Goal: Find specific page/section: Find specific page/section

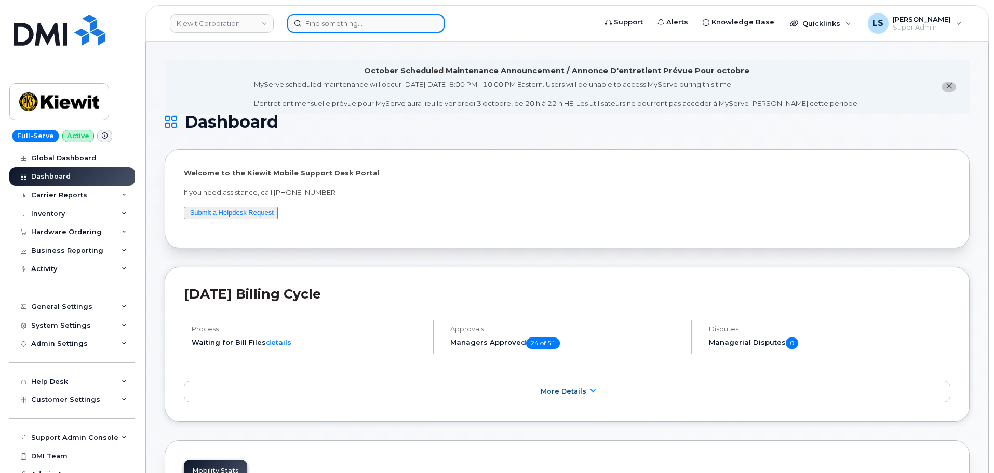
click at [374, 26] on input at bounding box center [365, 23] width 157 height 19
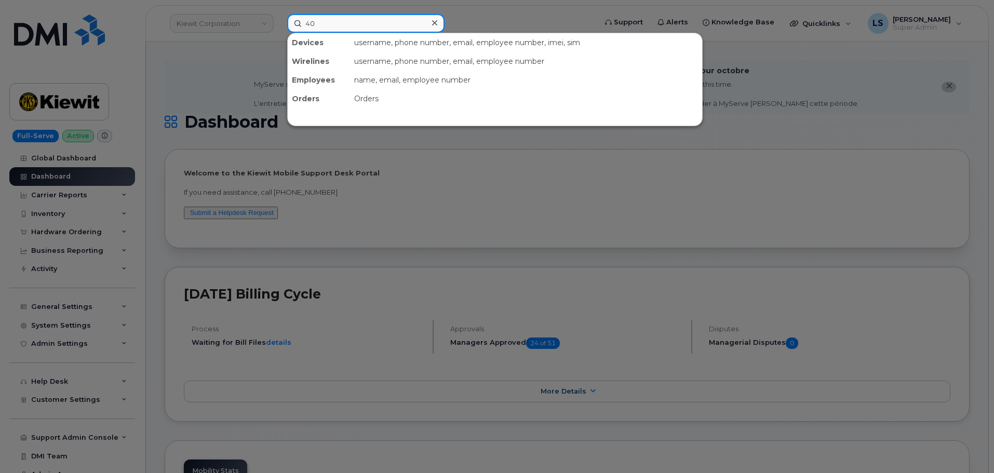
type input "4"
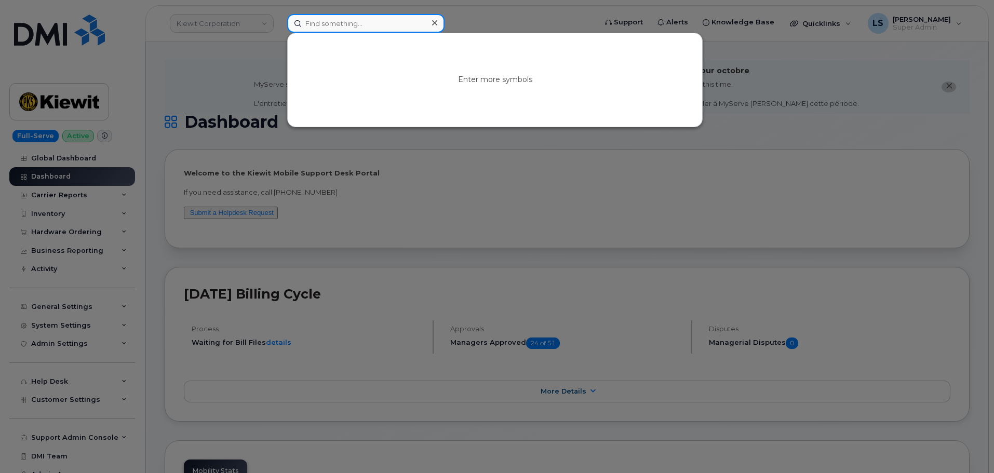
paste input "bobby thompson"
type input "bobby thompson"
drag, startPoint x: 219, startPoint y: 52, endPoint x: 157, endPoint y: 8, distance: 76.3
click at [219, 51] on div at bounding box center [497, 236] width 994 height 473
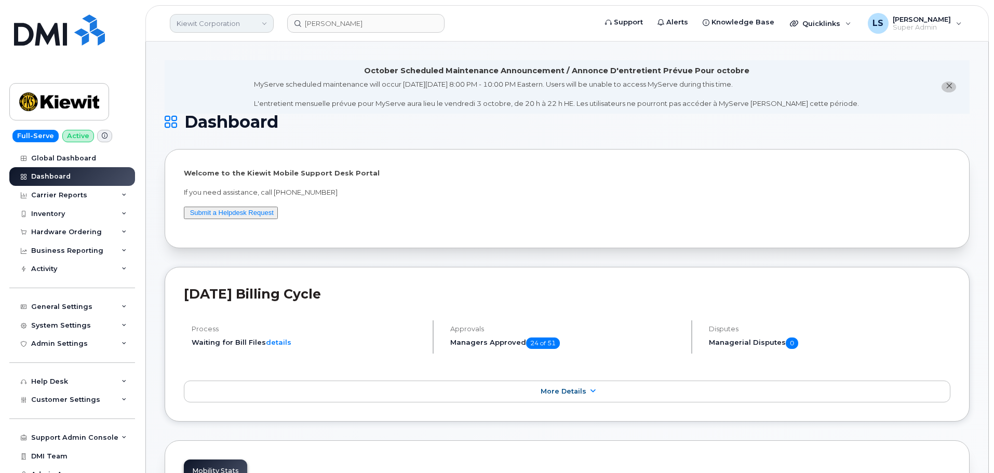
click at [238, 20] on link "Kiewit Corporation" at bounding box center [222, 23] width 104 height 19
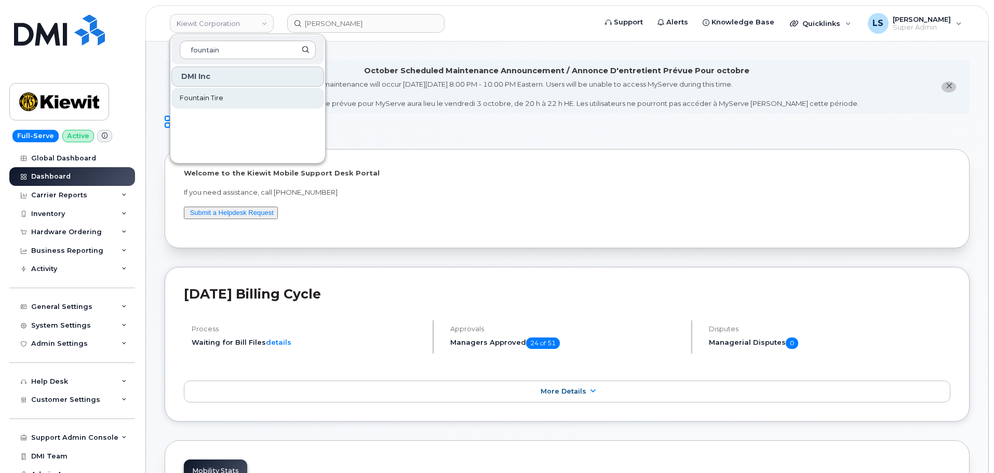
type input "fountain"
click at [269, 94] on link "Fountain Tire" at bounding box center [247, 98] width 153 height 21
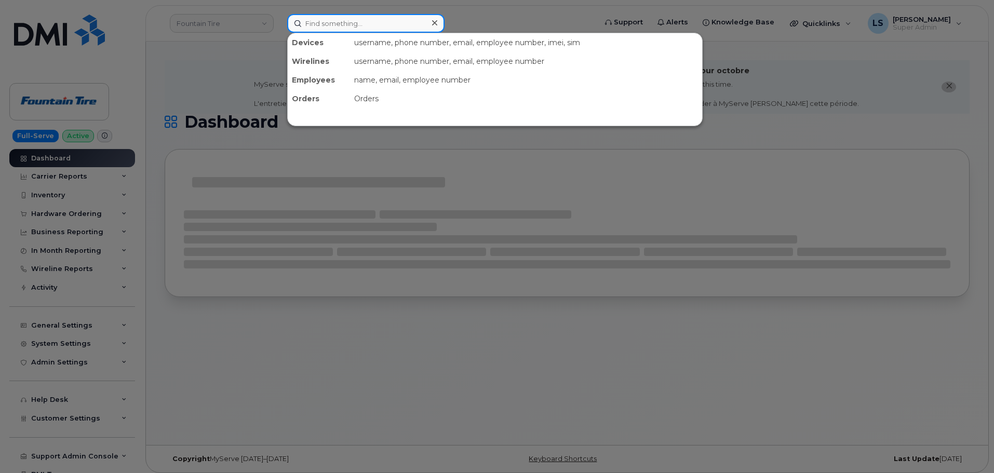
click at [343, 22] on input at bounding box center [365, 23] width 157 height 19
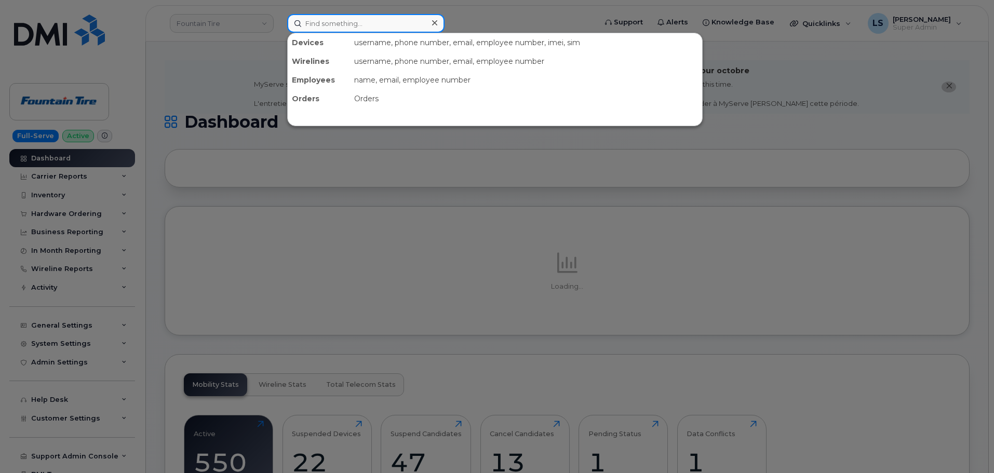
paste input "[PERSON_NAME]"
type input "[PERSON_NAME]"
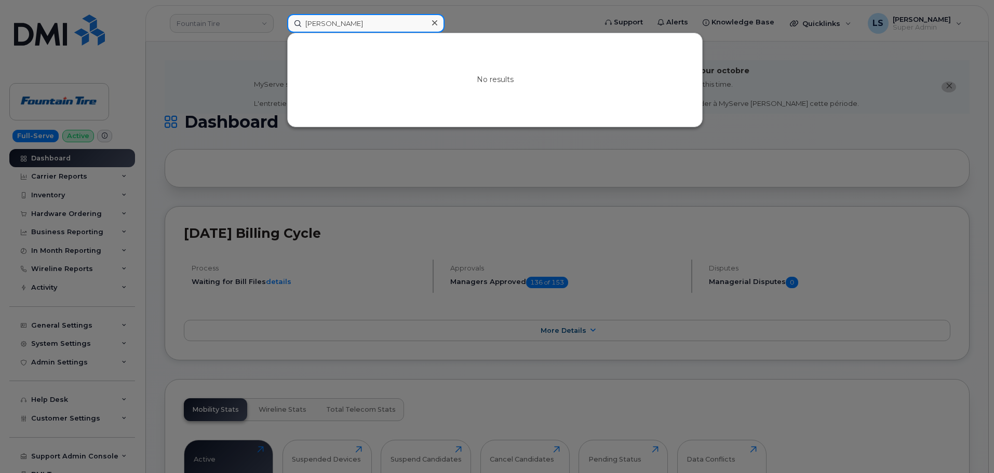
drag, startPoint x: 378, startPoint y: 19, endPoint x: 29, endPoint y: 4, distance: 349.7
click at [279, 14] on div "bobby thompson No results" at bounding box center [438, 23] width 319 height 19
paste input "7808184014"
drag, startPoint x: 370, startPoint y: 24, endPoint x: 181, endPoint y: 1, distance: 190.5
click at [279, 14] on div "7808184014 No results" at bounding box center [438, 23] width 319 height 19
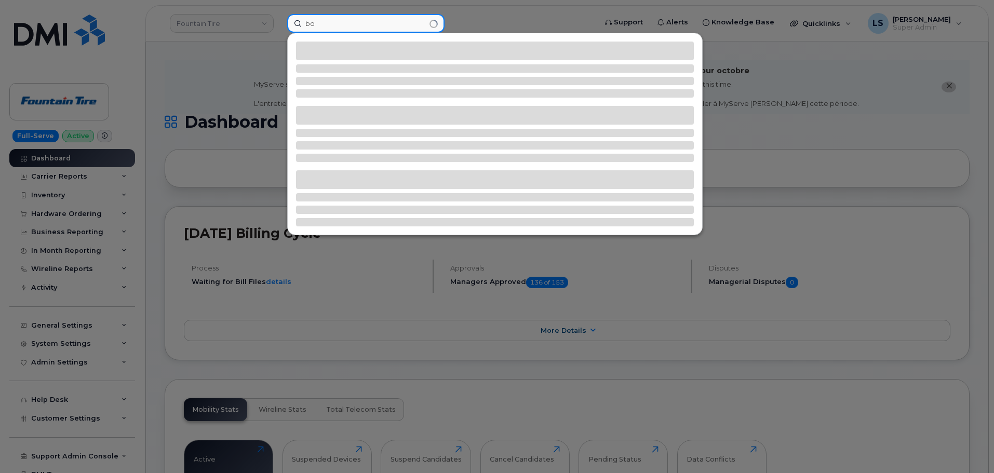
type input "b"
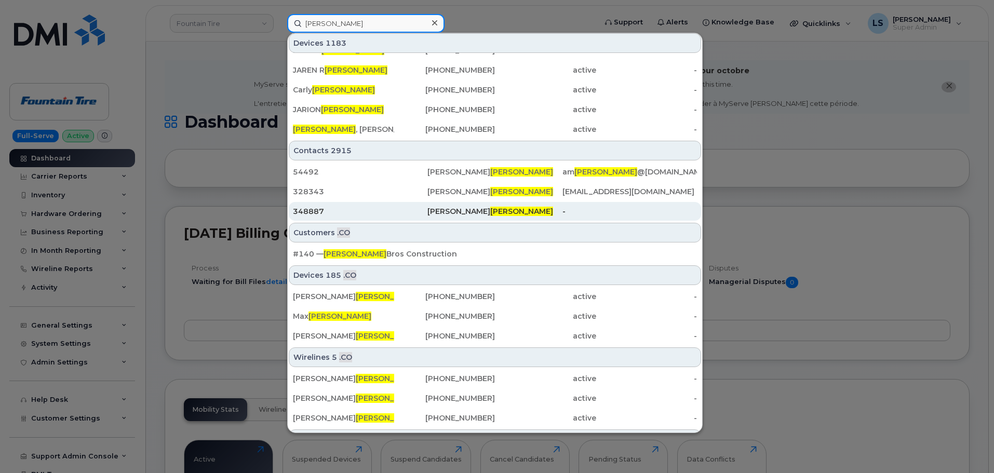
scroll to position [312, 0]
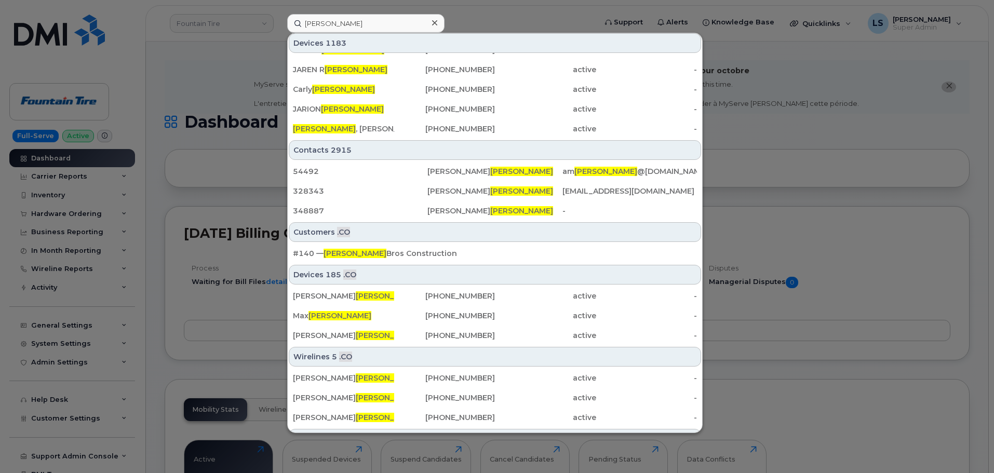
drag, startPoint x: 215, startPoint y: 76, endPoint x: 220, endPoint y: 97, distance: 21.3
click at [218, 84] on div at bounding box center [497, 236] width 994 height 473
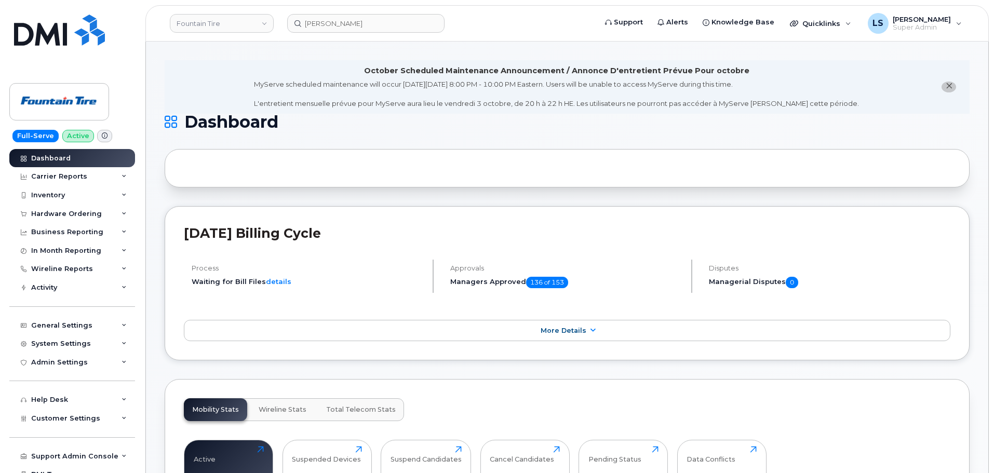
click at [228, 123] on span "Dashboard" at bounding box center [231, 122] width 94 height 16
click at [223, 98] on li "October Scheduled Maintenance Announcement / Annonce D'entretient Prévue Pour o…" at bounding box center [567, 86] width 805 height 53
click at [226, 123] on span "Dashboard" at bounding box center [231, 122] width 94 height 16
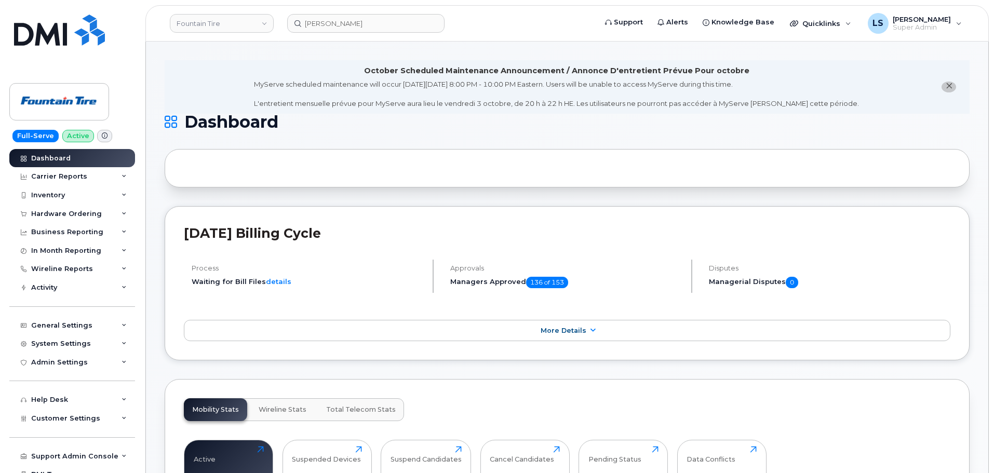
click at [217, 93] on li "October Scheduled Maintenance Announcement / Annonce D'entretient Prévue Pour o…" at bounding box center [567, 86] width 805 height 53
click at [354, 22] on input "[PERSON_NAME]" at bounding box center [365, 23] width 157 height 19
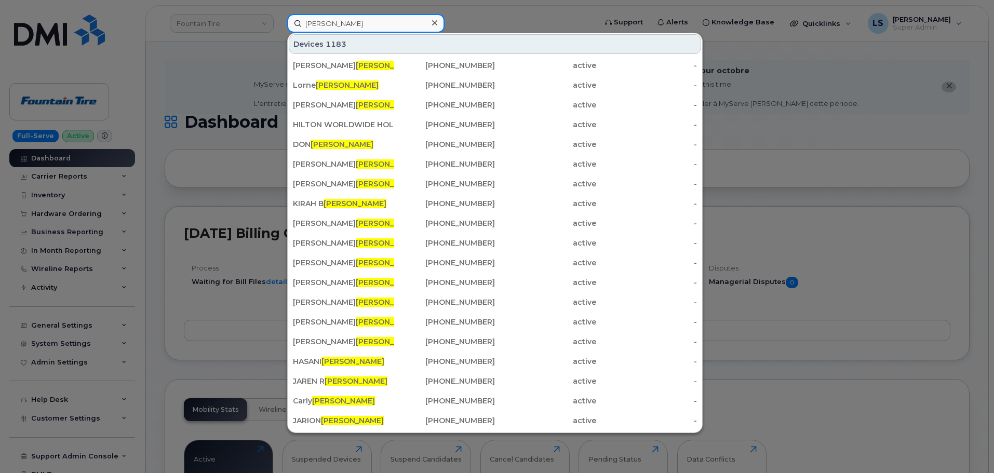
click at [304, 21] on input "[PERSON_NAME]" at bounding box center [365, 23] width 157 height 19
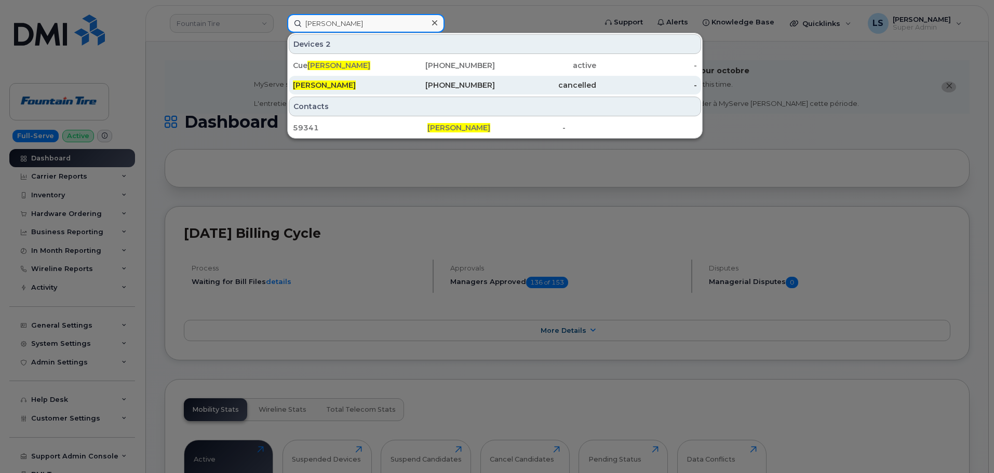
type input "bob thompson"
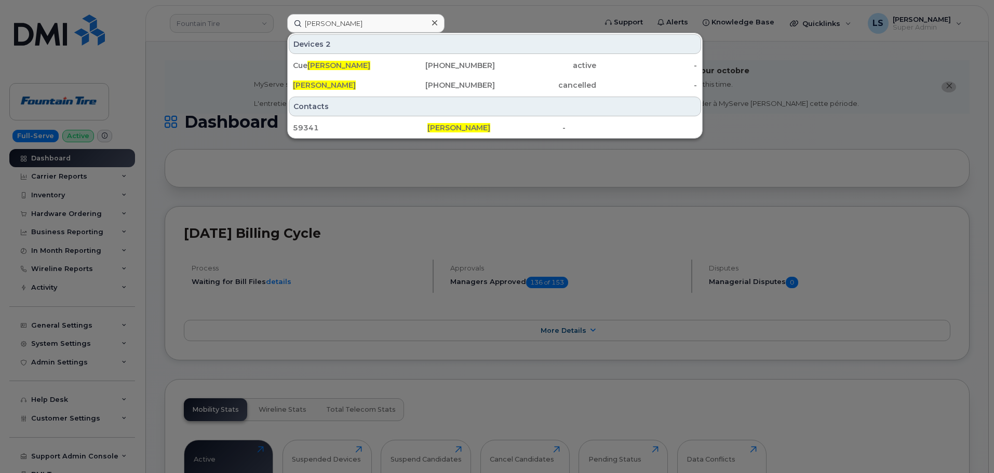
drag, startPoint x: 374, startPoint y: 90, endPoint x: 167, endPoint y: 10, distance: 222.1
click at [374, 89] on div "[PERSON_NAME]" at bounding box center [343, 85] width 101 height 19
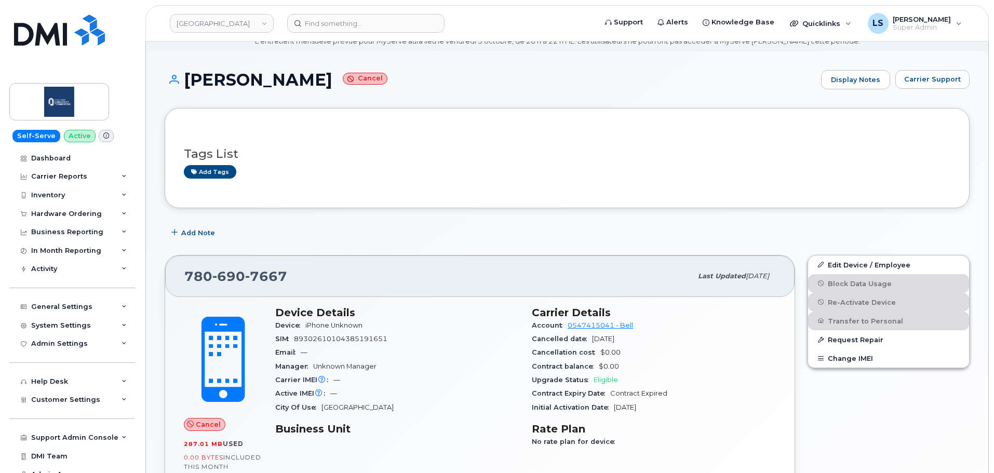
scroll to position [104, 0]
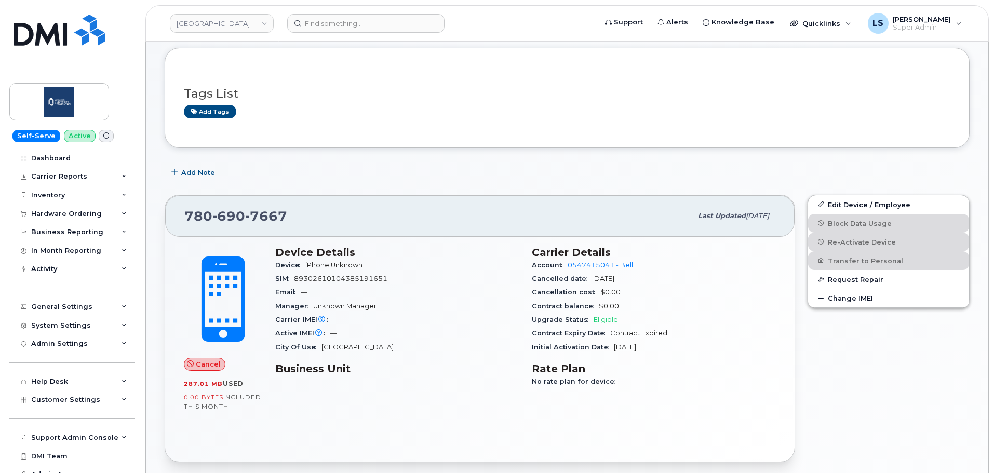
click at [339, 347] on span "[GEOGRAPHIC_DATA]" at bounding box center [357, 347] width 72 height 8
click at [389, 309] on div "Manager Unknown Manager" at bounding box center [397, 306] width 244 height 13
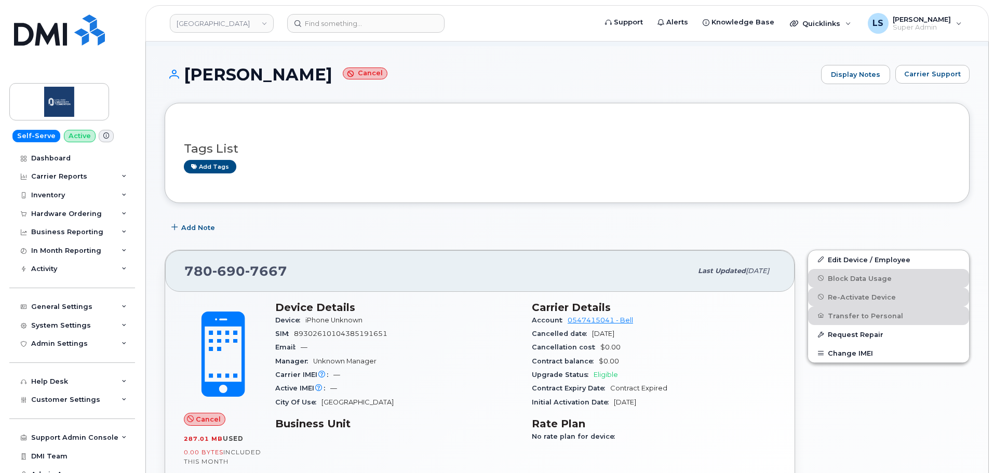
scroll to position [0, 0]
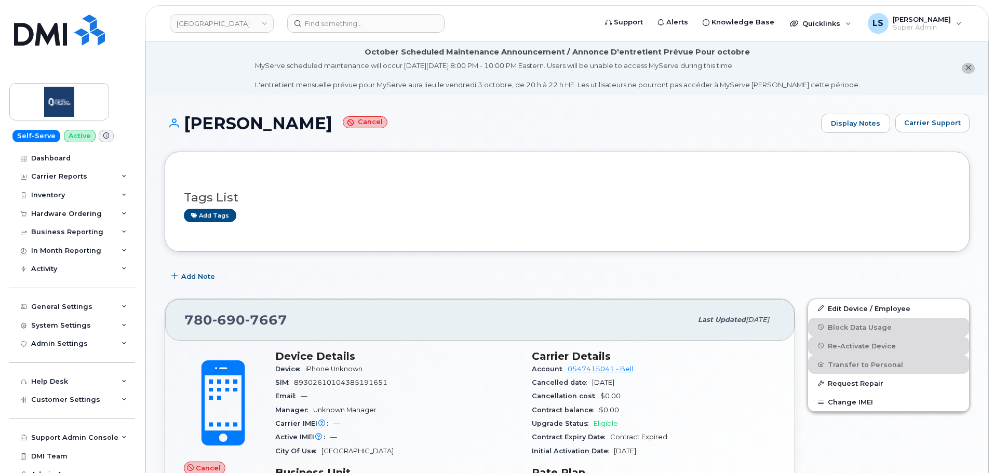
click at [482, 72] on div "MyServe scheduled maintenance will occur [DATE][DATE] 8:00 PM - 10:00 PM Easter…" at bounding box center [557, 75] width 605 height 29
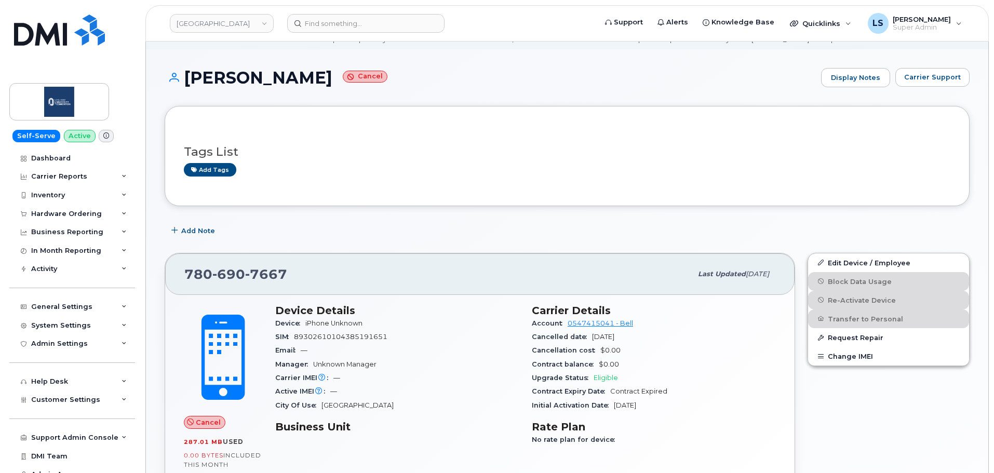
scroll to position [52, 0]
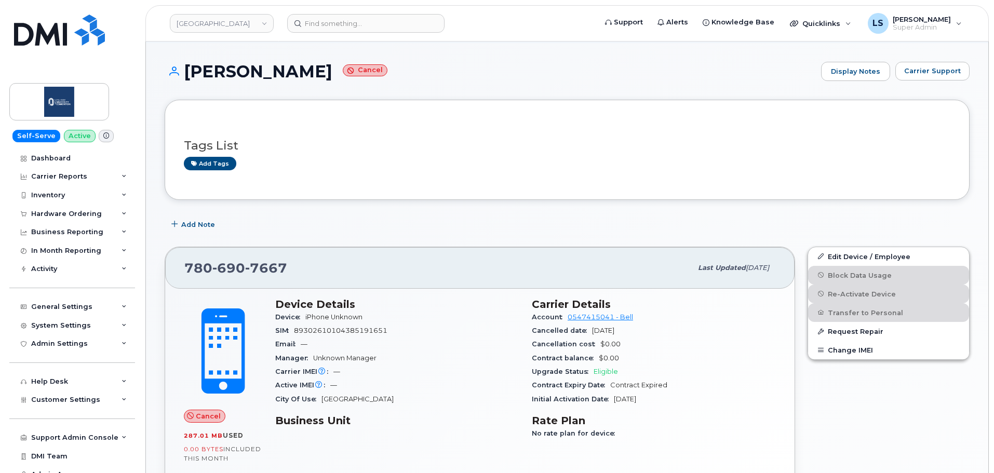
click at [638, 386] on span "Contract Expired" at bounding box center [638, 385] width 57 height 8
click at [711, 385] on div "Contract Expiry Date Contract Expired" at bounding box center [654, 384] width 244 height 13
drag, startPoint x: 254, startPoint y: 17, endPoint x: 261, endPoint y: 35, distance: 19.9
click at [254, 13] on div "[GEOGRAPHIC_DATA]" at bounding box center [222, 23] width 114 height 21
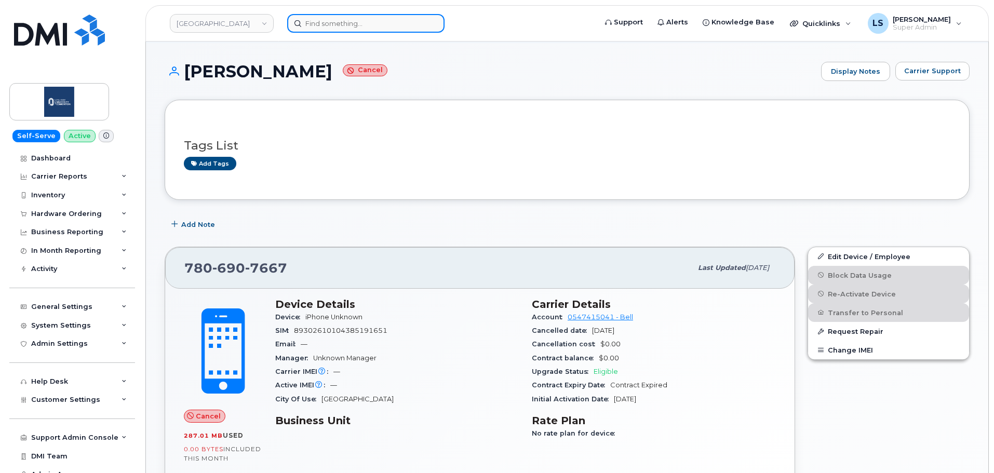
click at [321, 30] on input at bounding box center [365, 23] width 157 height 19
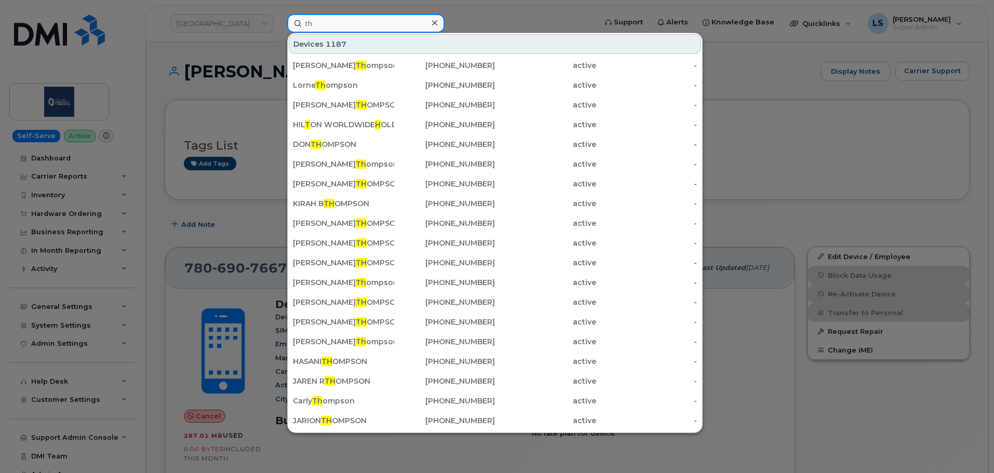
type input "t"
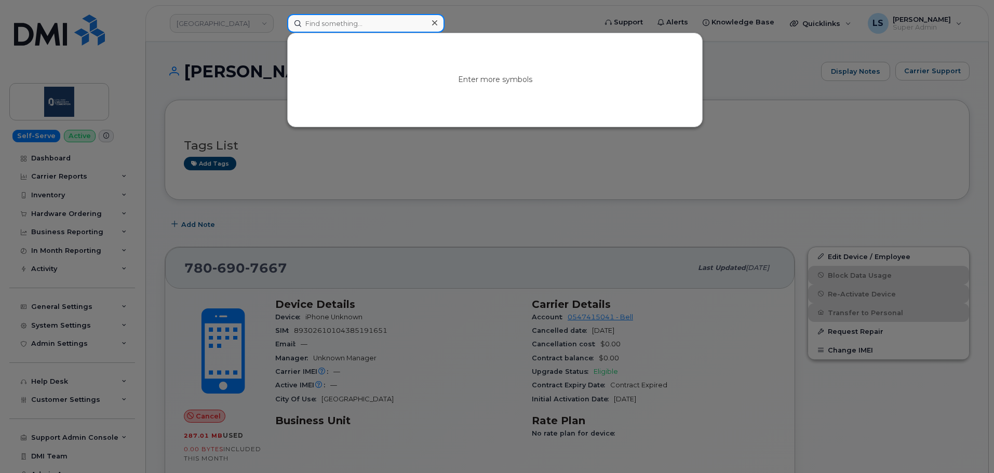
type input "I"
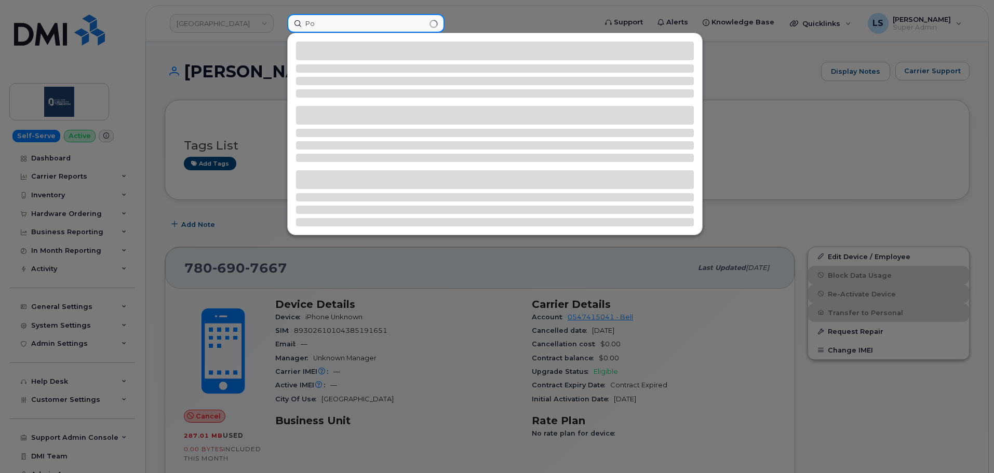
type input "P"
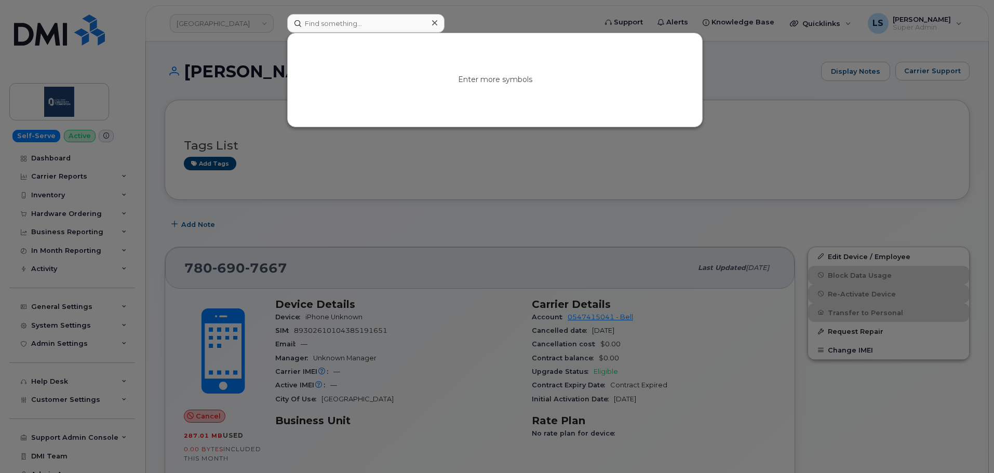
click at [487, 16] on div at bounding box center [497, 236] width 994 height 473
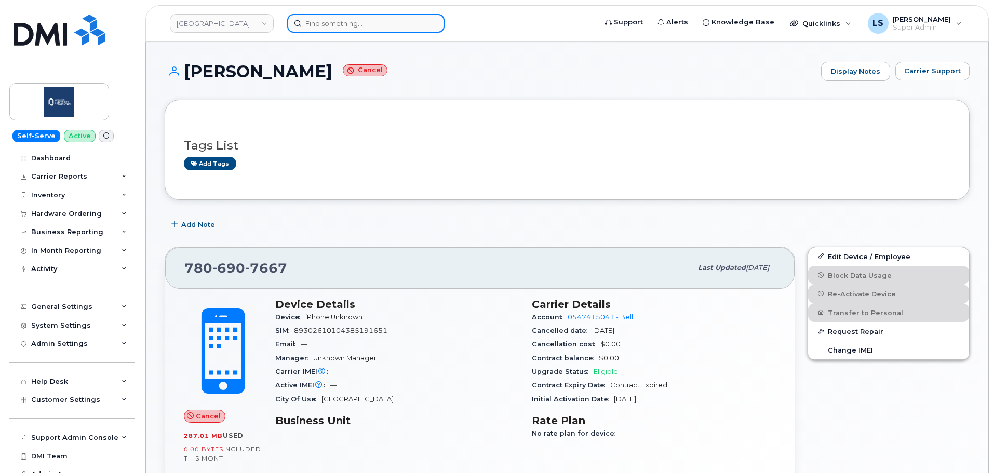
click at [398, 21] on input at bounding box center [365, 23] width 157 height 19
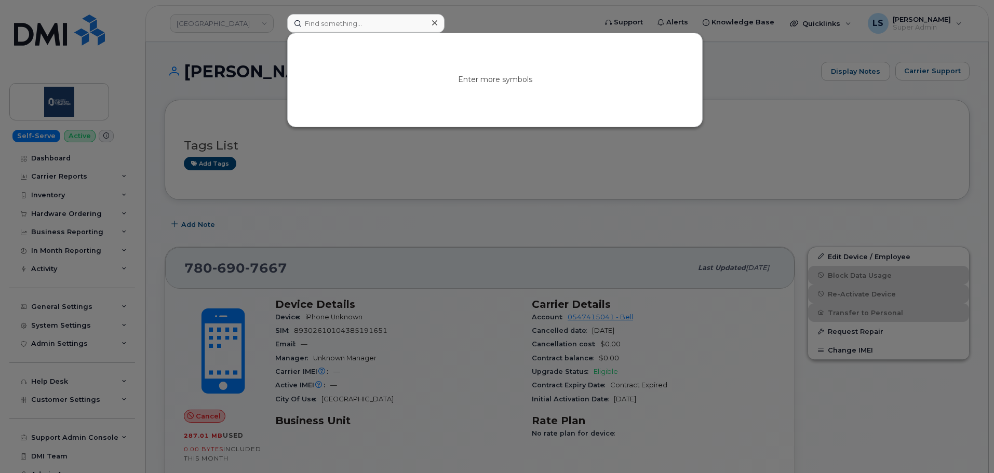
click at [497, 24] on div at bounding box center [497, 236] width 994 height 473
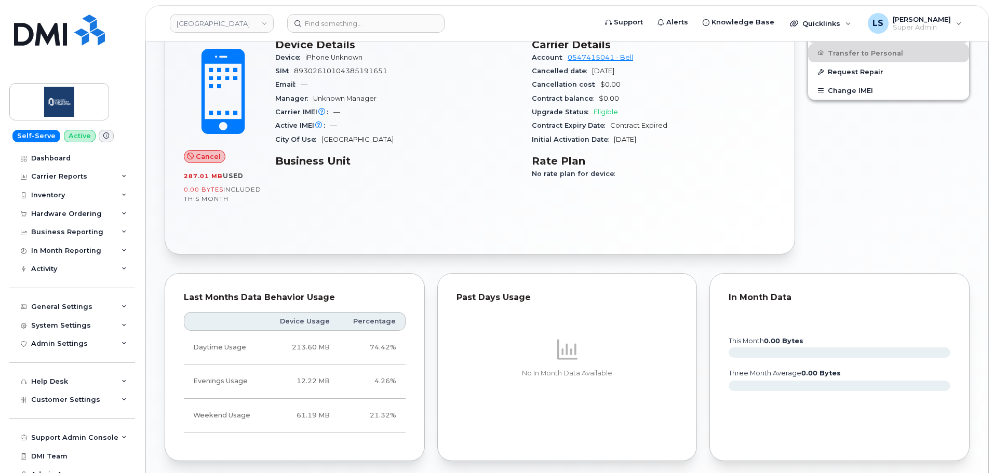
scroll to position [0, 0]
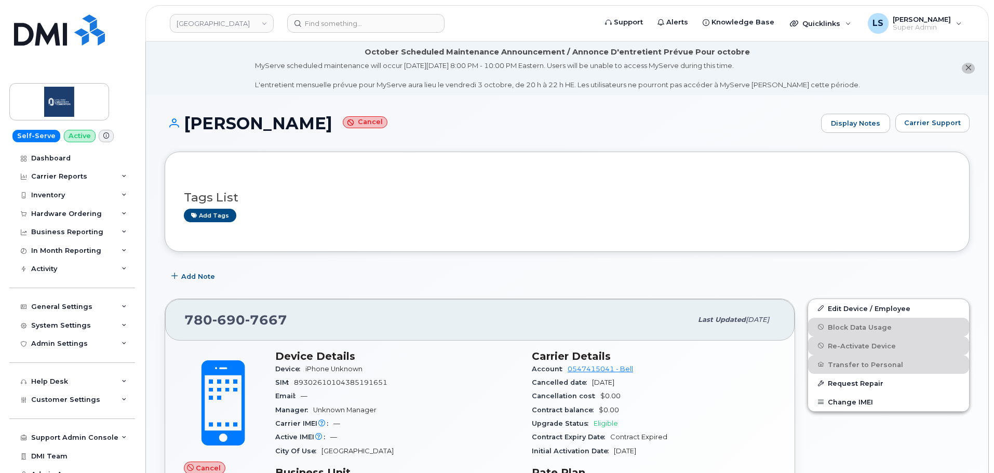
click at [456, 133] on div "[PERSON_NAME] Cancel Display Notes Carrier Support" at bounding box center [567, 133] width 805 height 38
